Goal: Information Seeking & Learning: Understand process/instructions

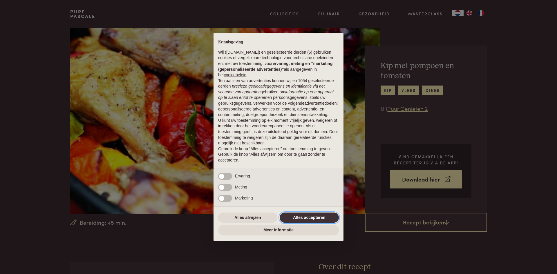
click at [305, 215] on button "Alles accepteren" at bounding box center [308, 217] width 59 height 10
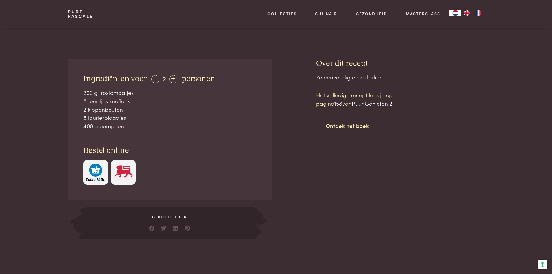
scroll to position [203, 0]
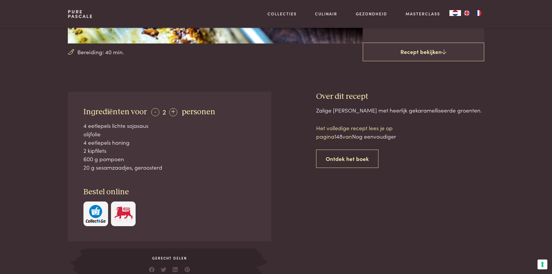
scroll to position [174, 0]
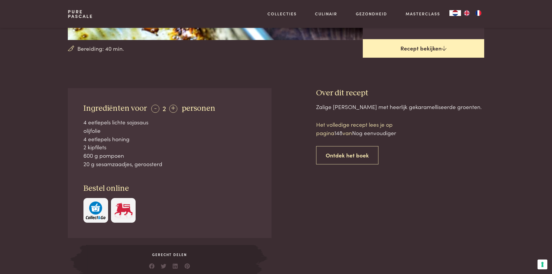
click at [445, 49] on icon at bounding box center [444, 49] width 5 height 6
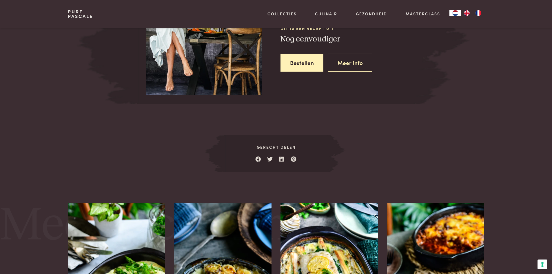
scroll to position [581, 0]
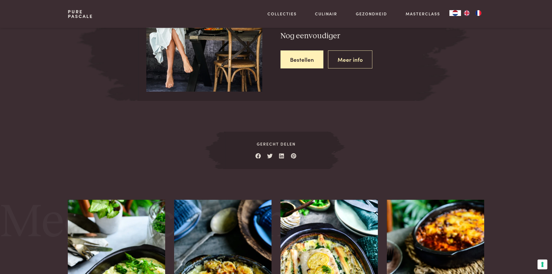
scroll to position [262, 0]
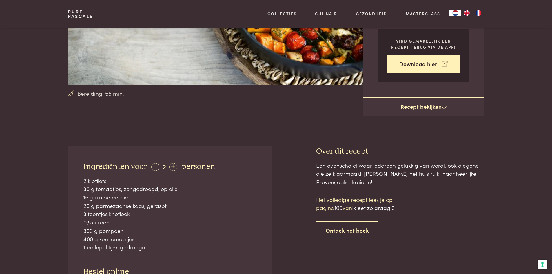
scroll to position [145, 0]
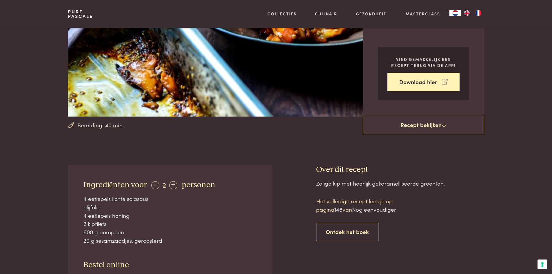
scroll to position [87, 0]
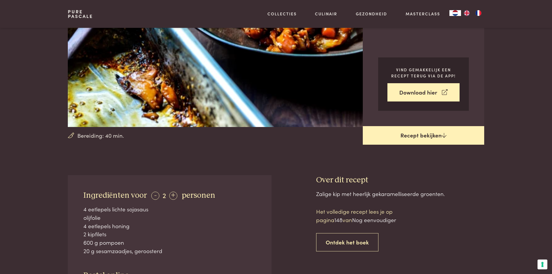
click at [434, 136] on link "Recept bekijken" at bounding box center [423, 135] width 121 height 19
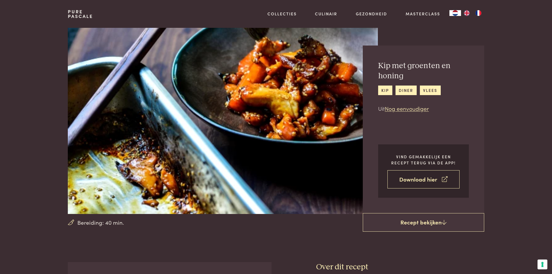
click at [425, 181] on link "Download hier" at bounding box center [424, 179] width 72 height 18
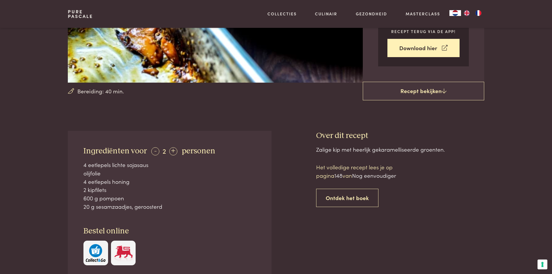
scroll to position [145, 0]
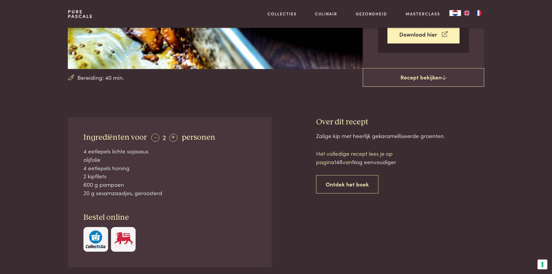
drag, startPoint x: 444, startPoint y: 136, endPoint x: 315, endPoint y: 137, distance: 129.6
click at [315, 137] on div "Ingrediënten voor - 2 + personen 4 eetlepels lichte sojasaus olijfolie 4 eetlep…" at bounding box center [276, 211] width 416 height 189
